Goal: Transaction & Acquisition: Purchase product/service

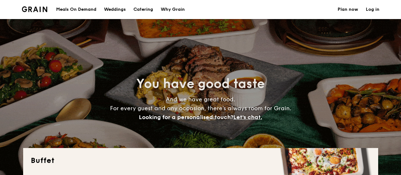
select select
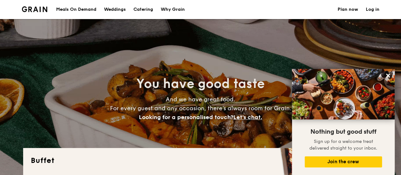
click at [344, 9] on link "Plan now" at bounding box center [348, 9] width 21 height 19
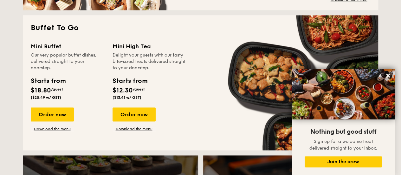
scroll to position [381, 0]
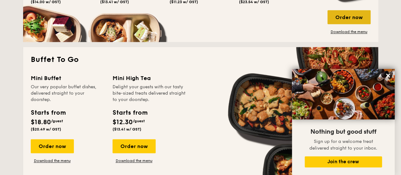
click at [352, 19] on div "Order now" at bounding box center [349, 17] width 43 height 14
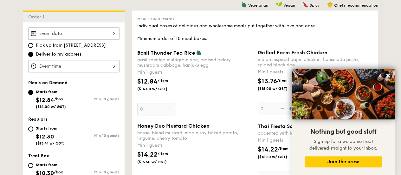
scroll to position [159, 0]
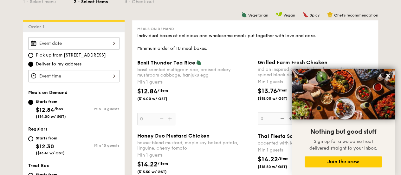
scroll to position [934, 0]
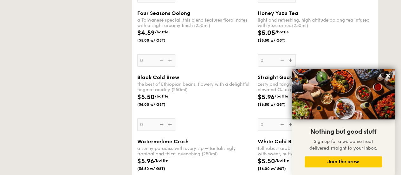
select select
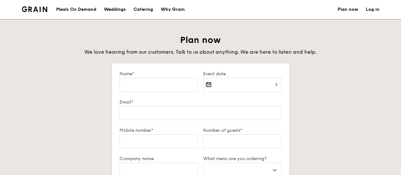
select select
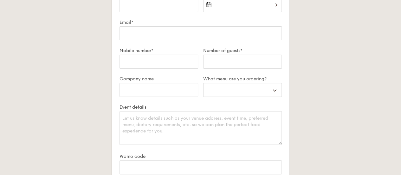
scroll to position [63, 0]
